Goal: Task Accomplishment & Management: Use online tool/utility

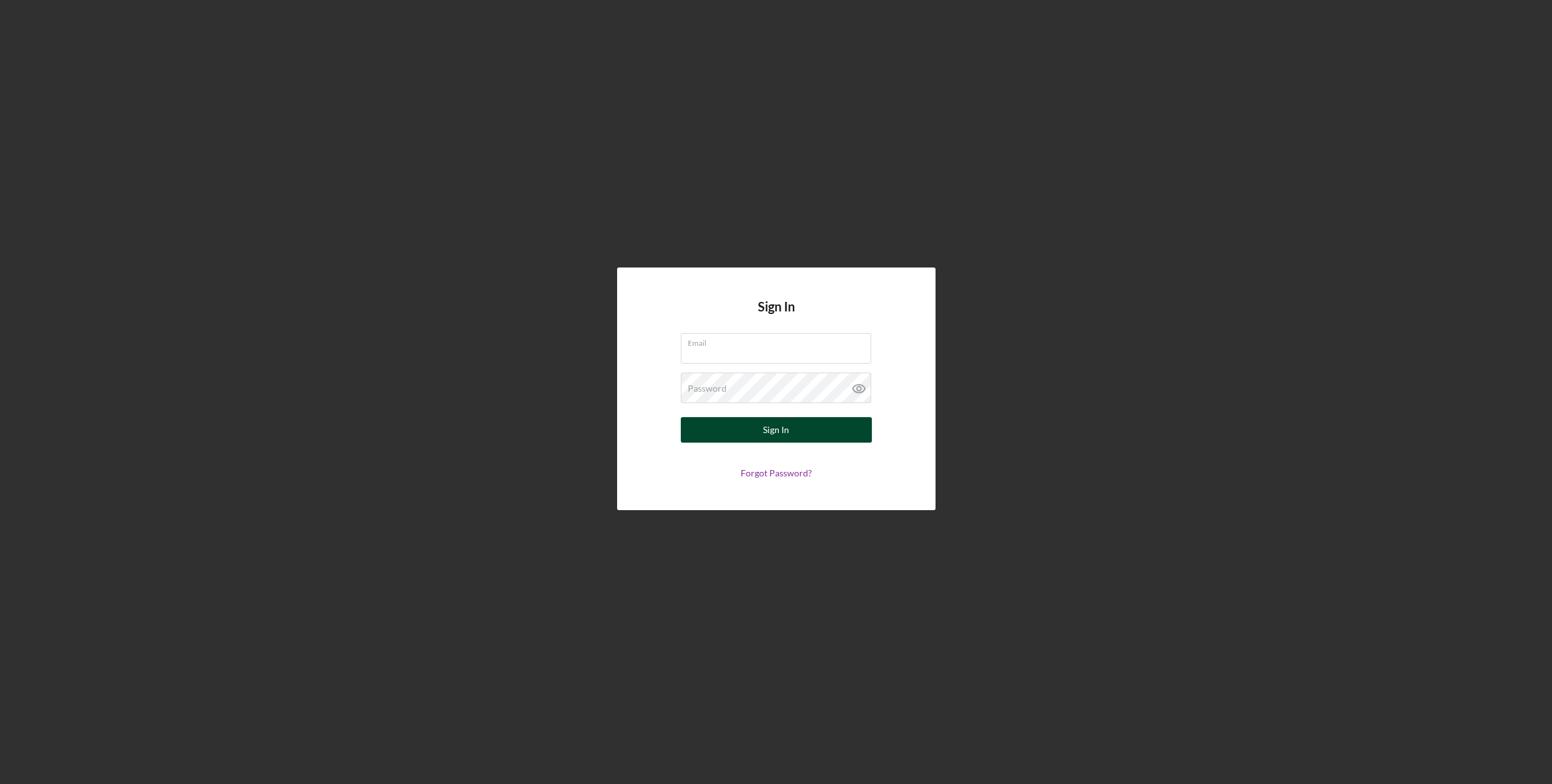
type input "[EMAIL_ADDRESS][DOMAIN_NAME]"
click at [814, 433] on button "Sign In" at bounding box center [776, 430] width 191 height 25
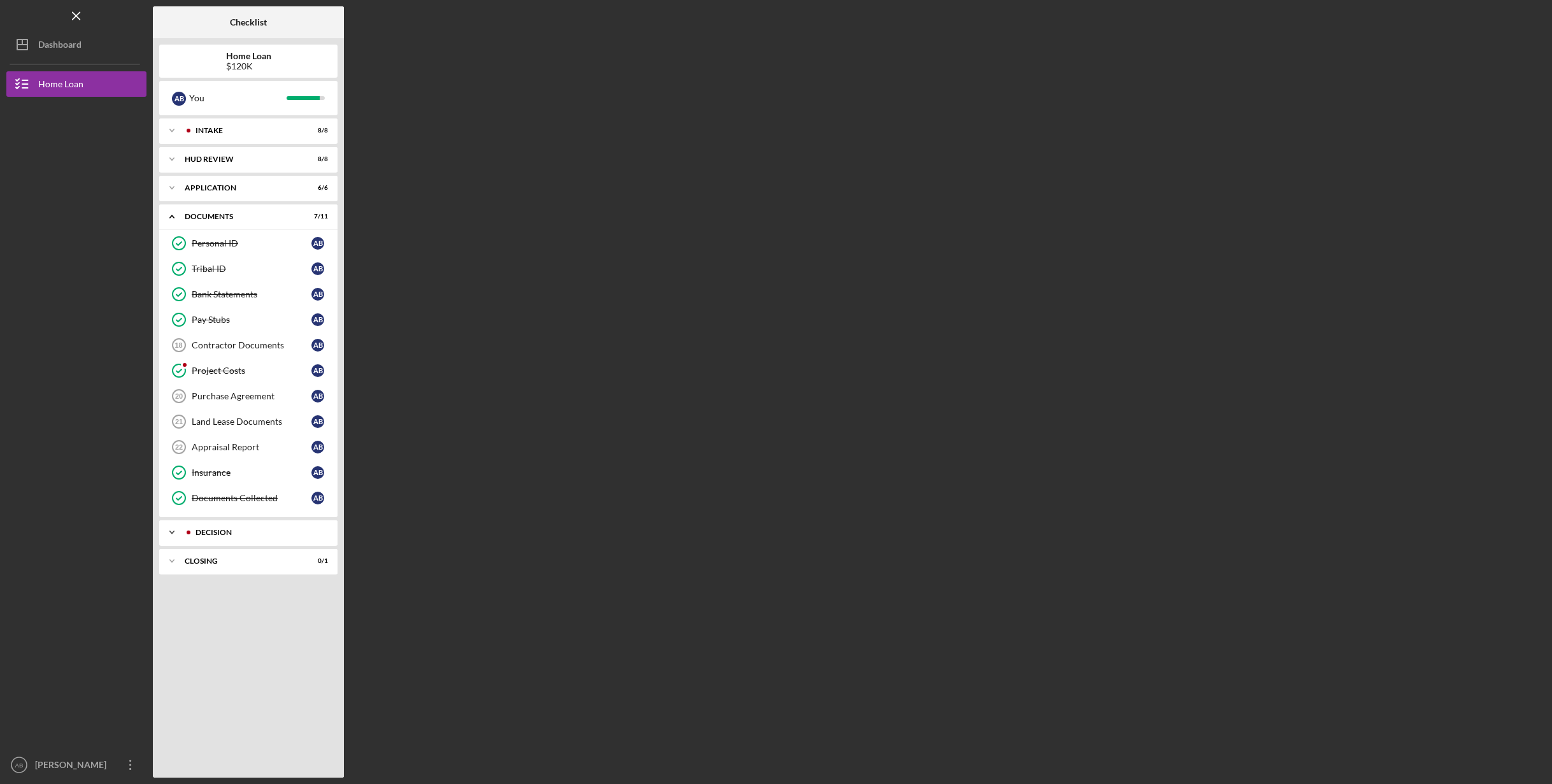
click at [230, 528] on div "Decision" at bounding box center [259, 532] width 126 height 8
click at [250, 650] on div "Icon/Expander Closing 0 / 1" at bounding box center [249, 644] width 178 height 25
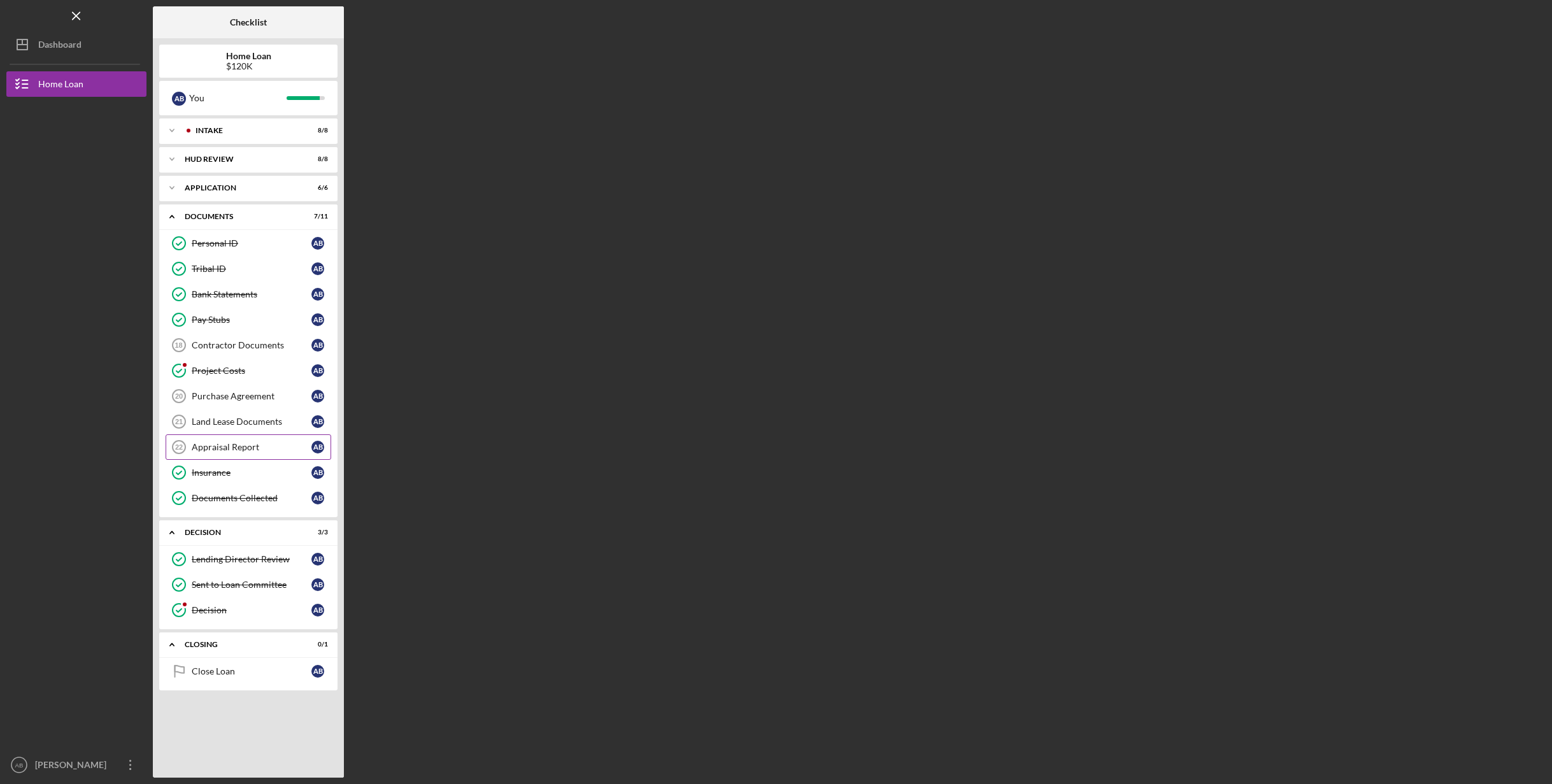
click at [267, 450] on div "Appraisal Report" at bounding box center [252, 447] width 120 height 10
